Goal: Information Seeking & Learning: Learn about a topic

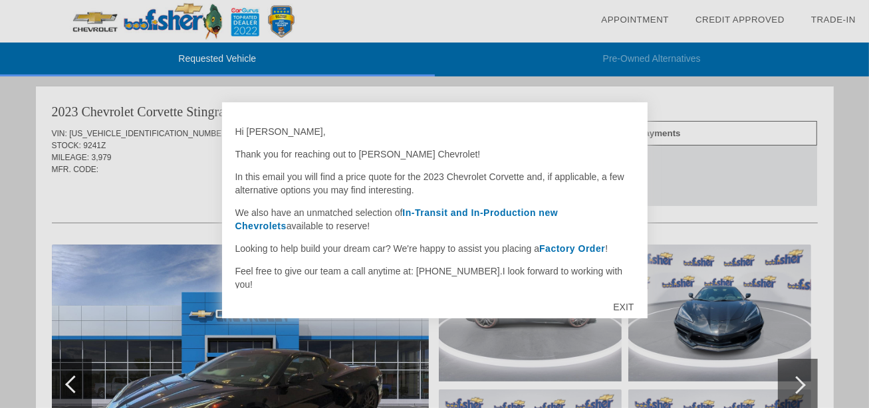
click at [484, 215] on strong "In-Transit and In-Production new Chevrolets" at bounding box center [396, 219] width 323 height 24
click at [491, 214] on strong "In-Transit and In-Production new Chevrolets" at bounding box center [396, 219] width 323 height 24
click at [617, 308] on div "EXIT" at bounding box center [623, 307] width 47 height 40
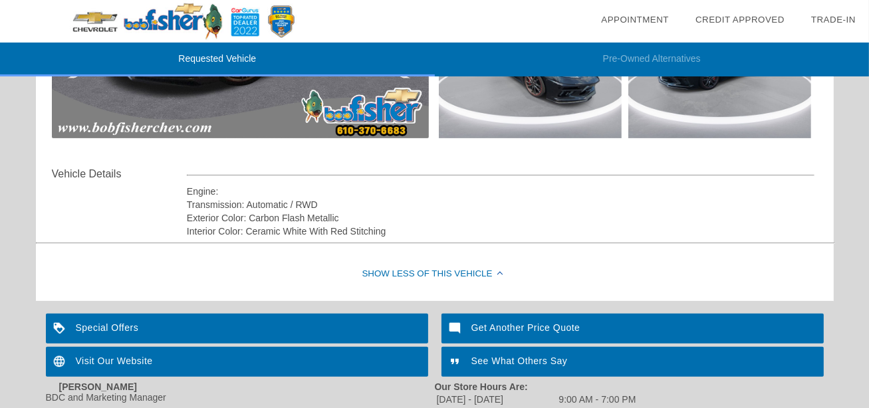
scroll to position [249, 0]
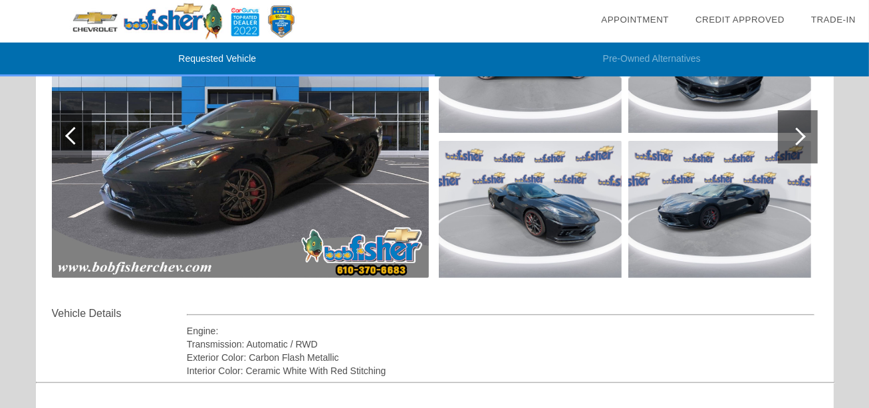
click at [806, 134] on div at bounding box center [798, 136] width 40 height 53
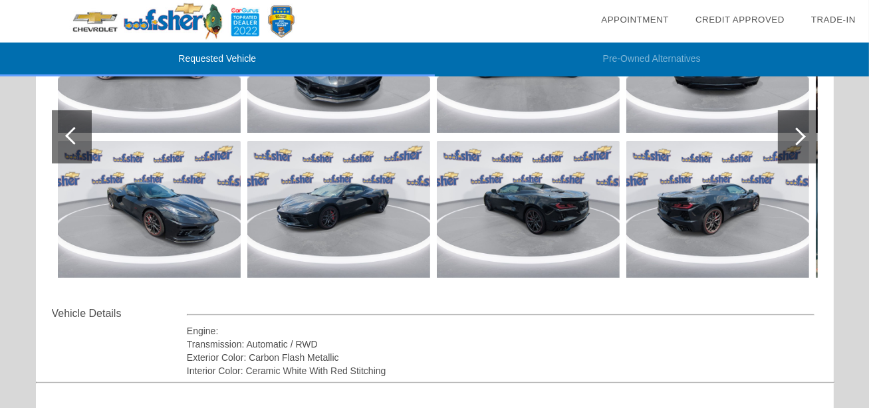
click at [806, 134] on div at bounding box center [798, 136] width 40 height 53
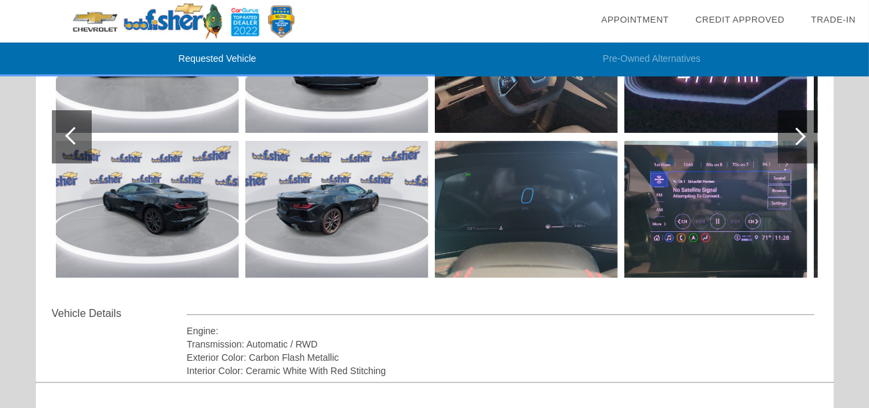
click at [148, 203] on img at bounding box center [147, 209] width 183 height 137
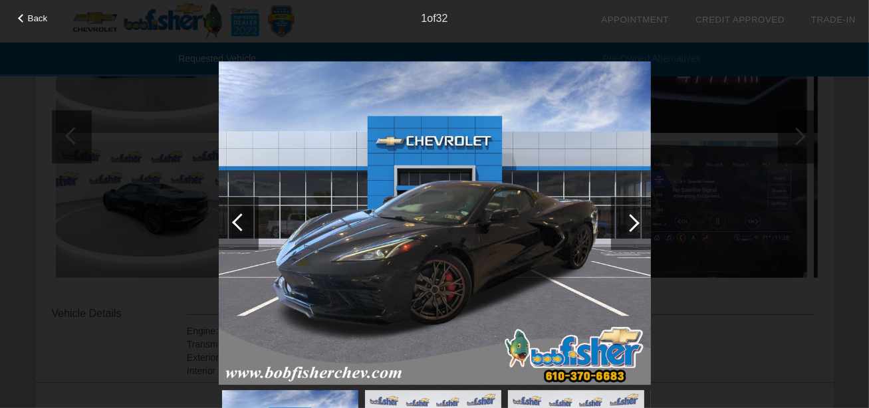
click at [630, 225] on div at bounding box center [630, 223] width 18 height 18
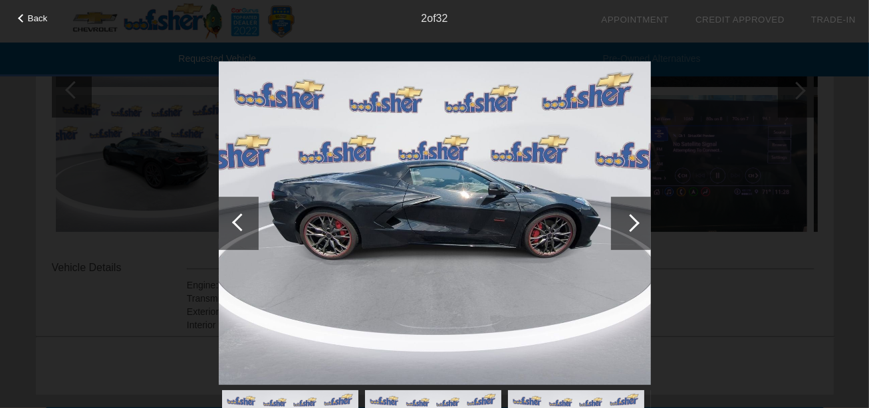
scroll to position [514, 0]
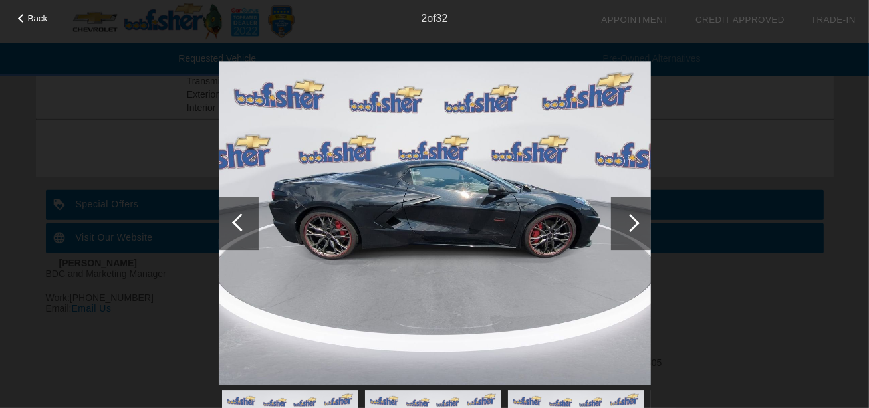
click at [633, 217] on div at bounding box center [630, 223] width 18 height 18
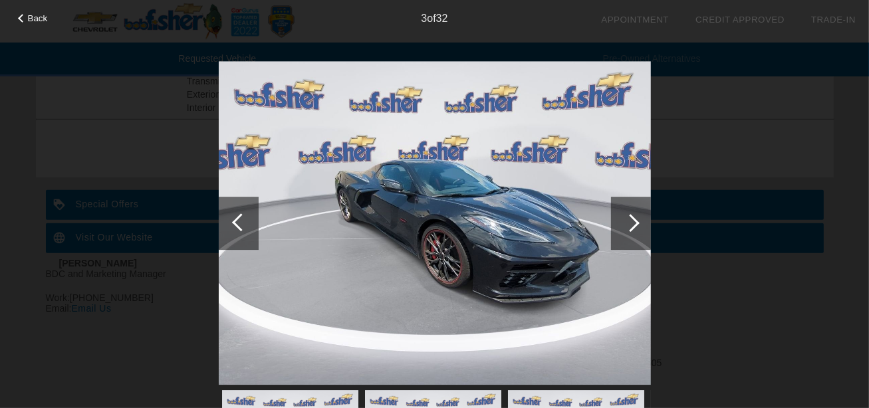
click at [633, 217] on div at bounding box center [630, 223] width 18 height 18
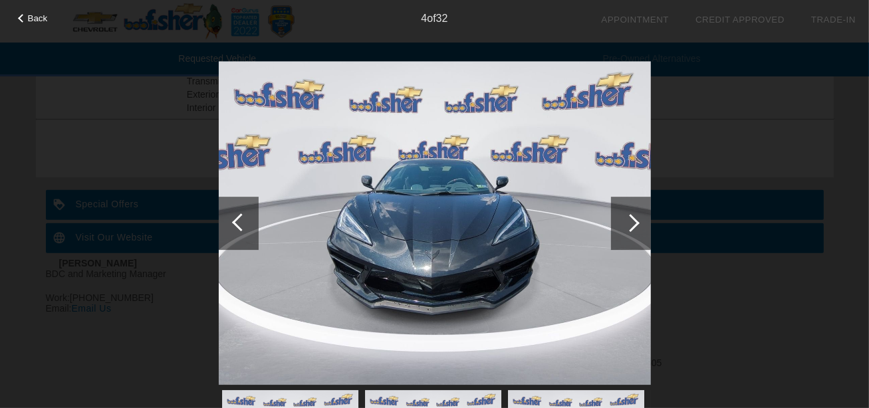
click at [633, 217] on div at bounding box center [630, 223] width 18 height 18
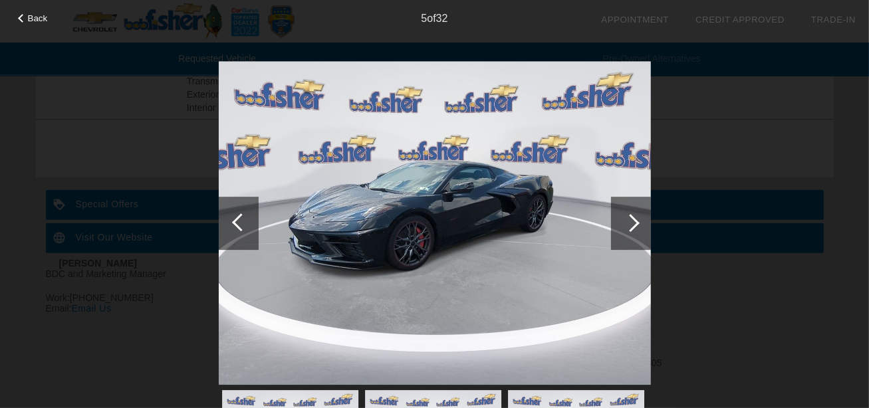
click at [632, 217] on div at bounding box center [630, 223] width 18 height 18
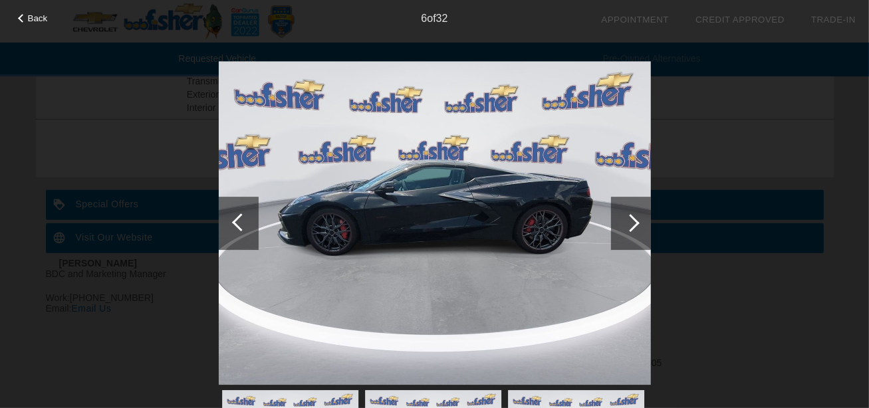
click at [632, 217] on div at bounding box center [630, 223] width 18 height 18
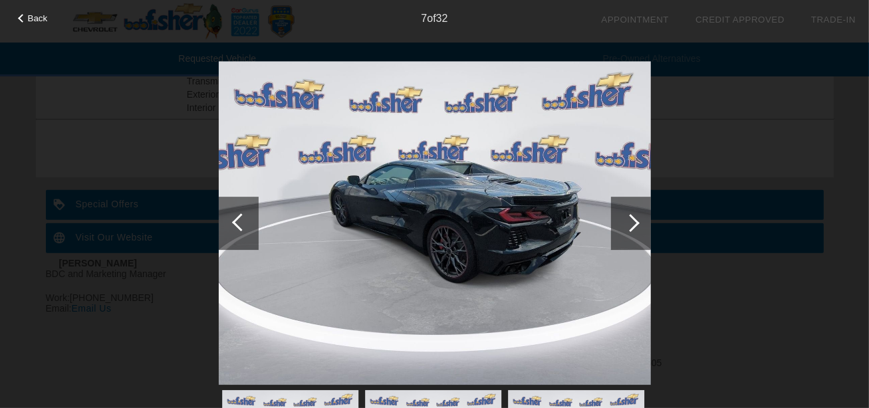
click at [632, 217] on div at bounding box center [630, 223] width 18 height 18
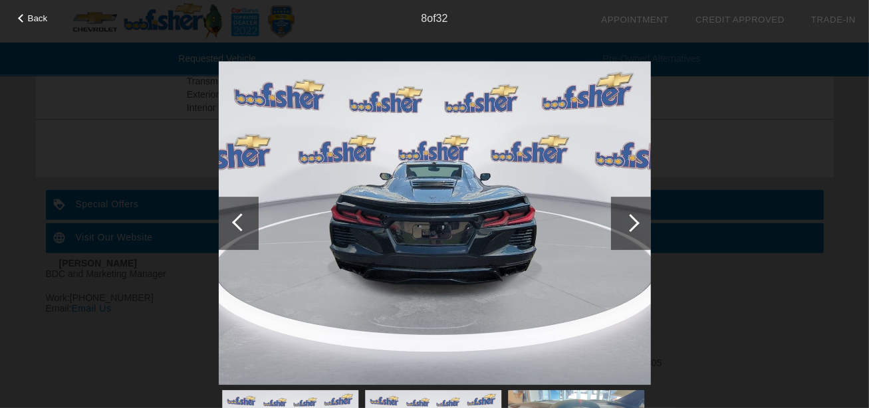
click at [632, 217] on div at bounding box center [630, 223] width 18 height 18
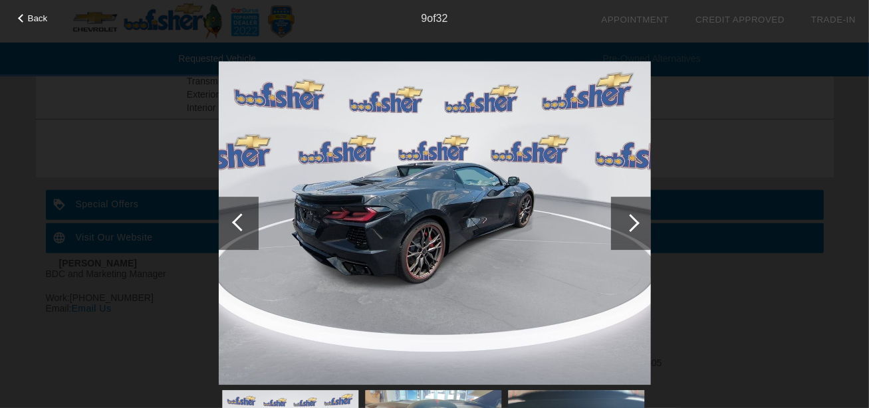
click at [632, 217] on div at bounding box center [630, 223] width 18 height 18
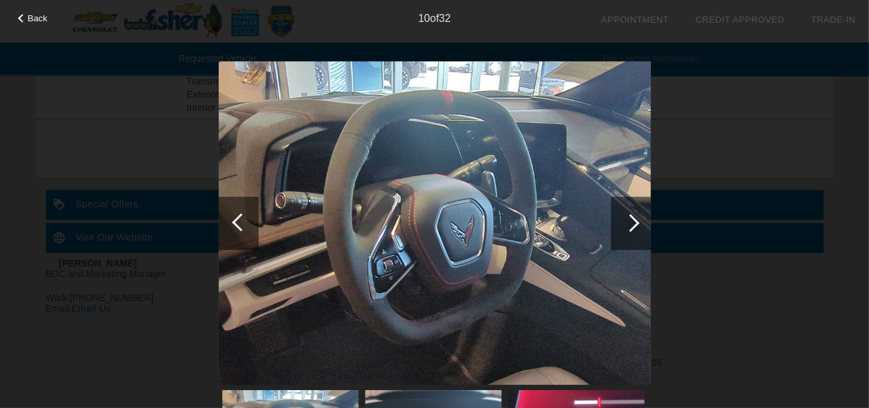
click at [632, 217] on div at bounding box center [630, 223] width 18 height 18
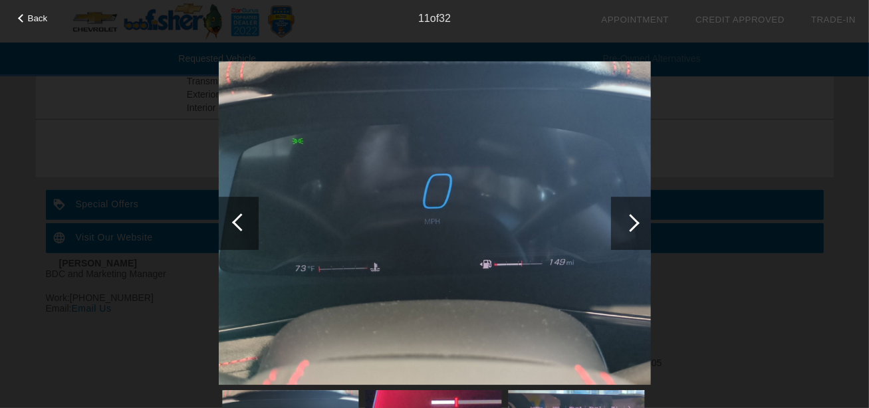
click at [631, 217] on div at bounding box center [630, 223] width 18 height 18
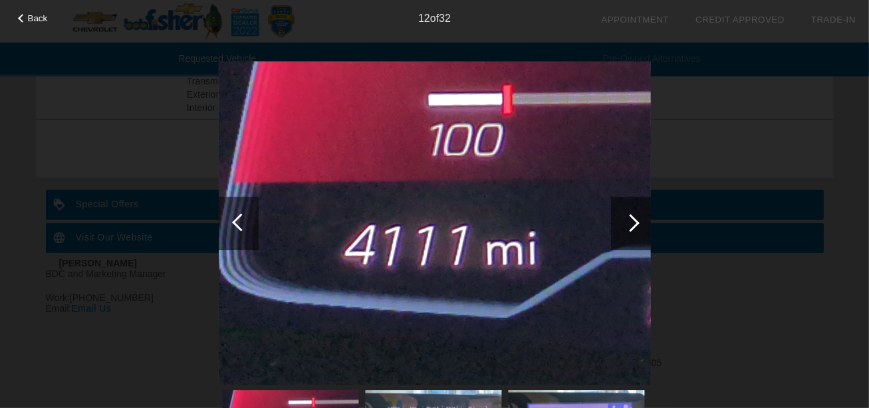
click at [630, 217] on div at bounding box center [630, 223] width 18 height 18
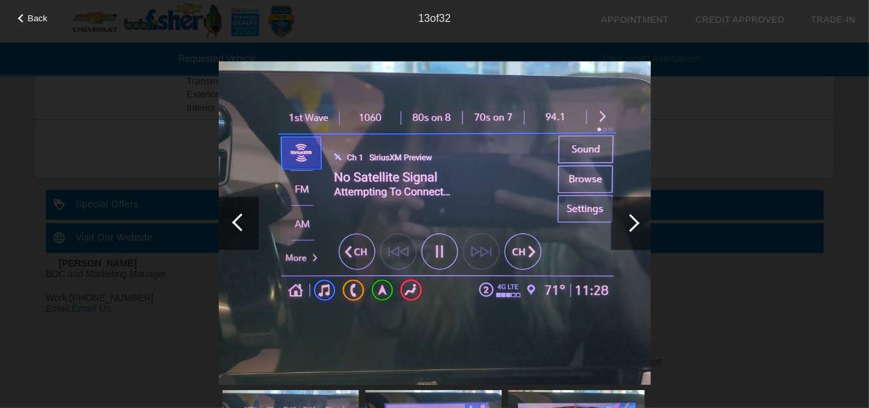
click at [234, 224] on div at bounding box center [241, 222] width 18 height 18
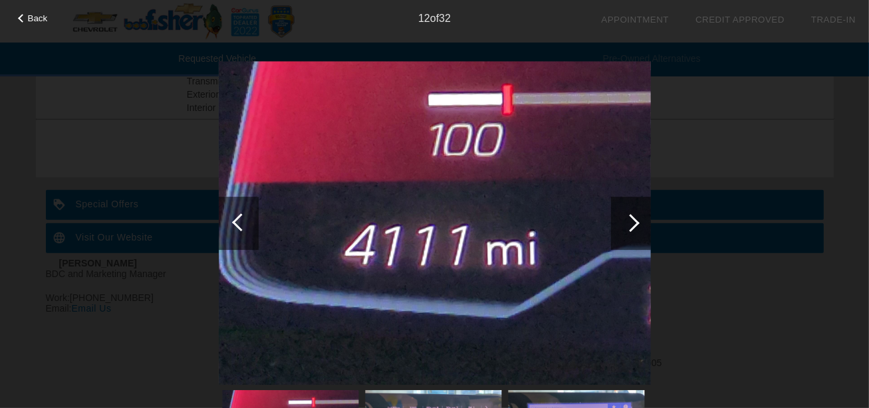
click at [649, 215] on div at bounding box center [631, 223] width 40 height 53
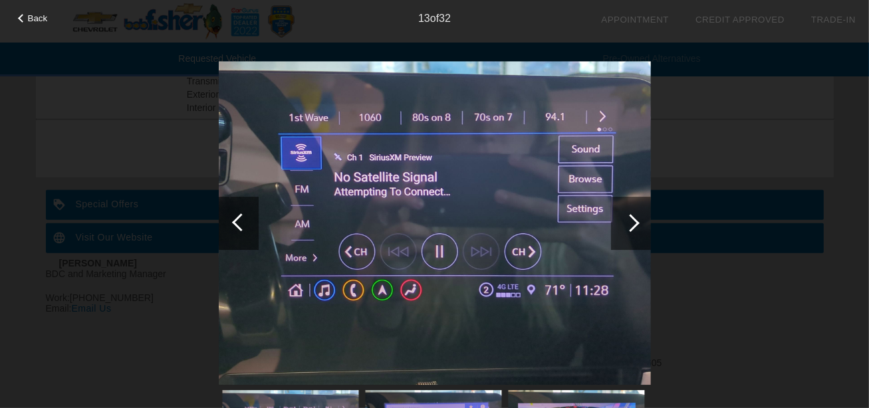
click at [634, 218] on div at bounding box center [630, 223] width 18 height 18
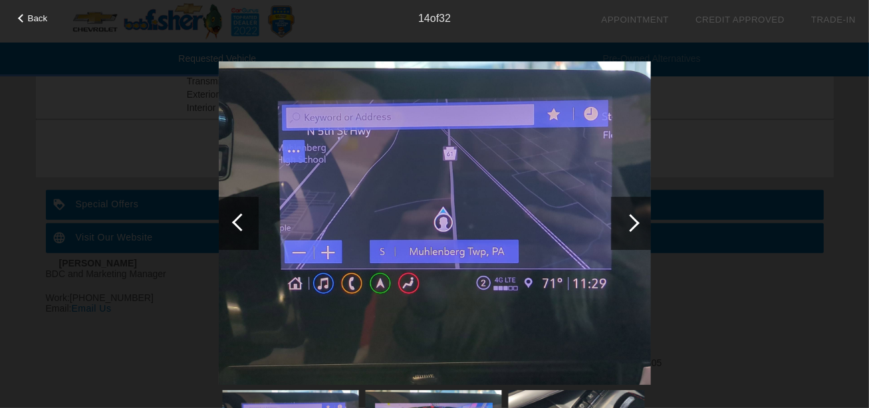
click at [634, 218] on div at bounding box center [630, 223] width 18 height 18
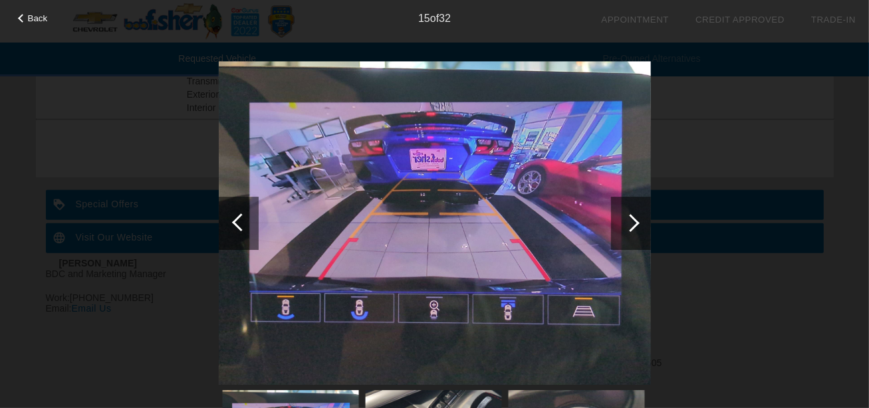
click at [630, 218] on div at bounding box center [630, 223] width 18 height 18
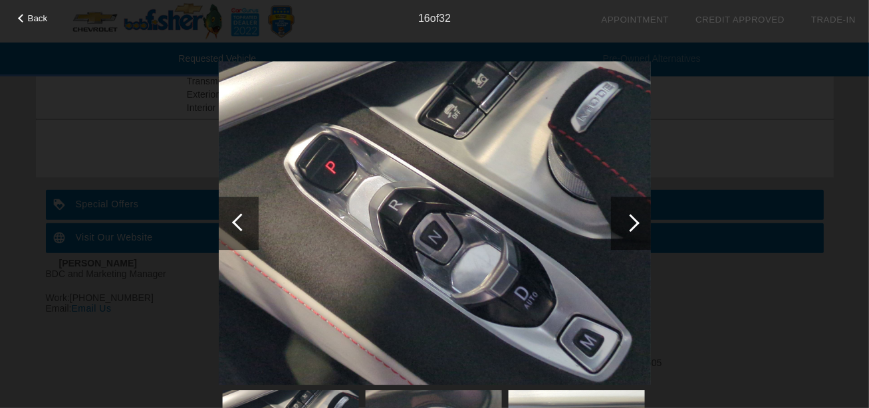
click at [630, 218] on div at bounding box center [630, 223] width 18 height 18
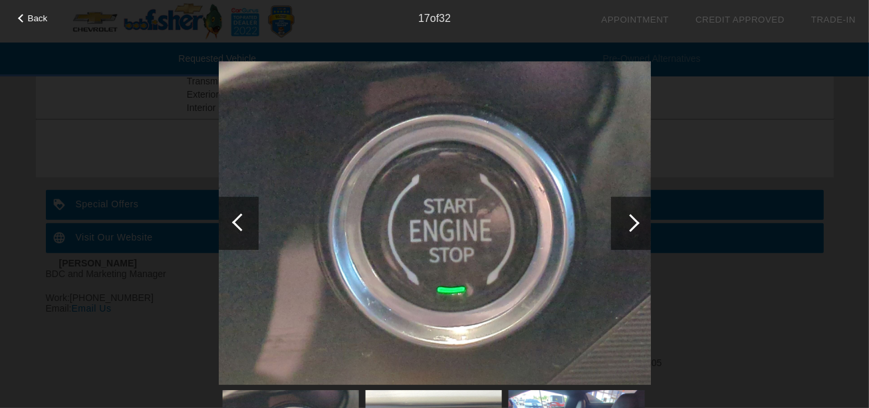
click at [630, 218] on div at bounding box center [630, 223] width 18 height 18
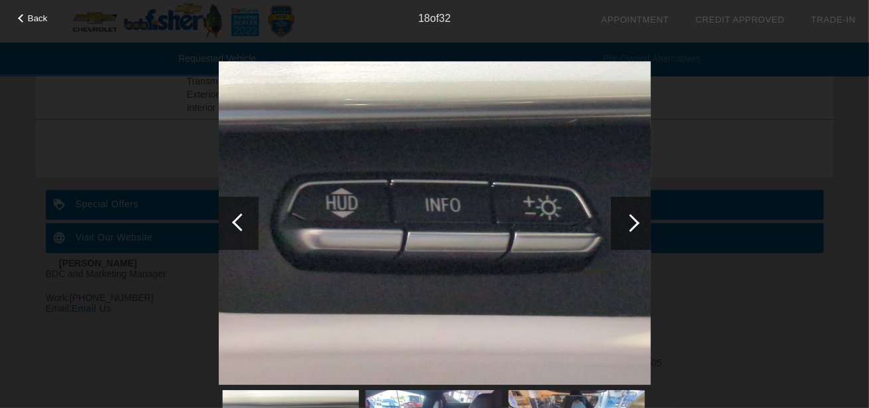
click at [630, 218] on div at bounding box center [630, 223] width 18 height 18
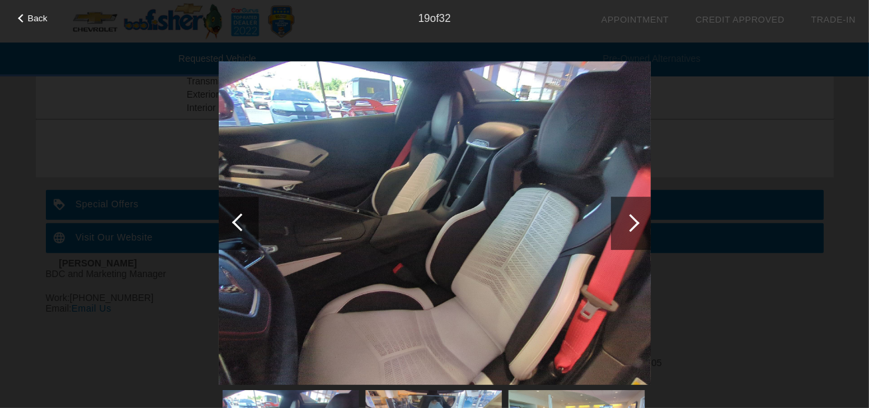
click at [630, 218] on div at bounding box center [630, 223] width 18 height 18
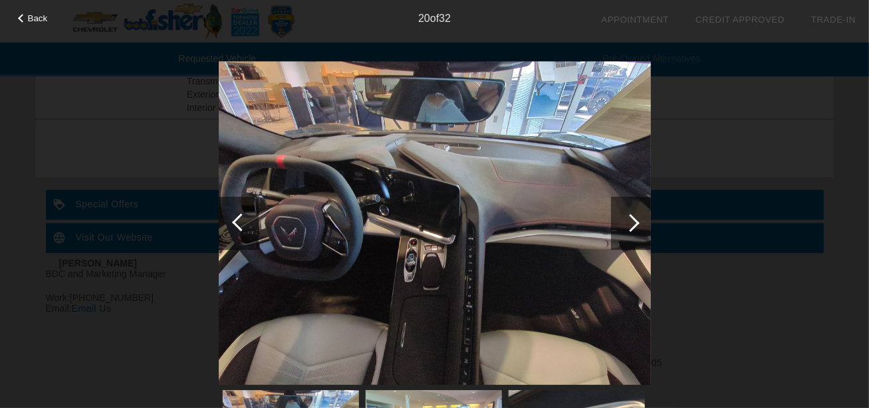
click at [29, 19] on span "Back" at bounding box center [38, 18] width 20 height 10
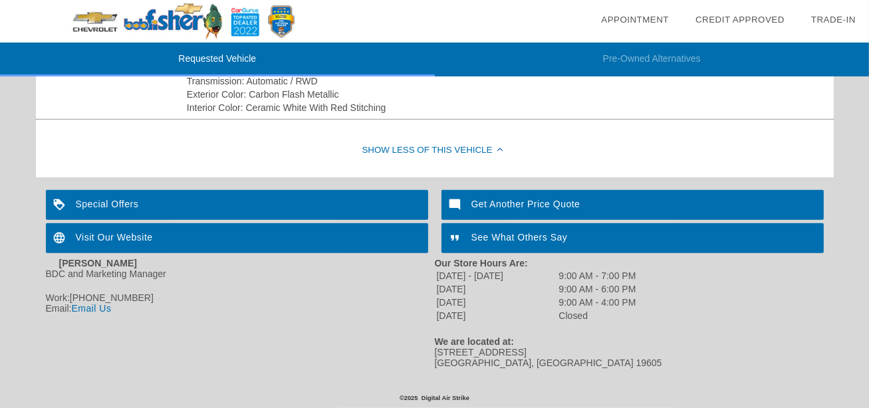
click at [290, 232] on div "Visit Our Website" at bounding box center [237, 238] width 382 height 30
